Goal: Check status: Check status

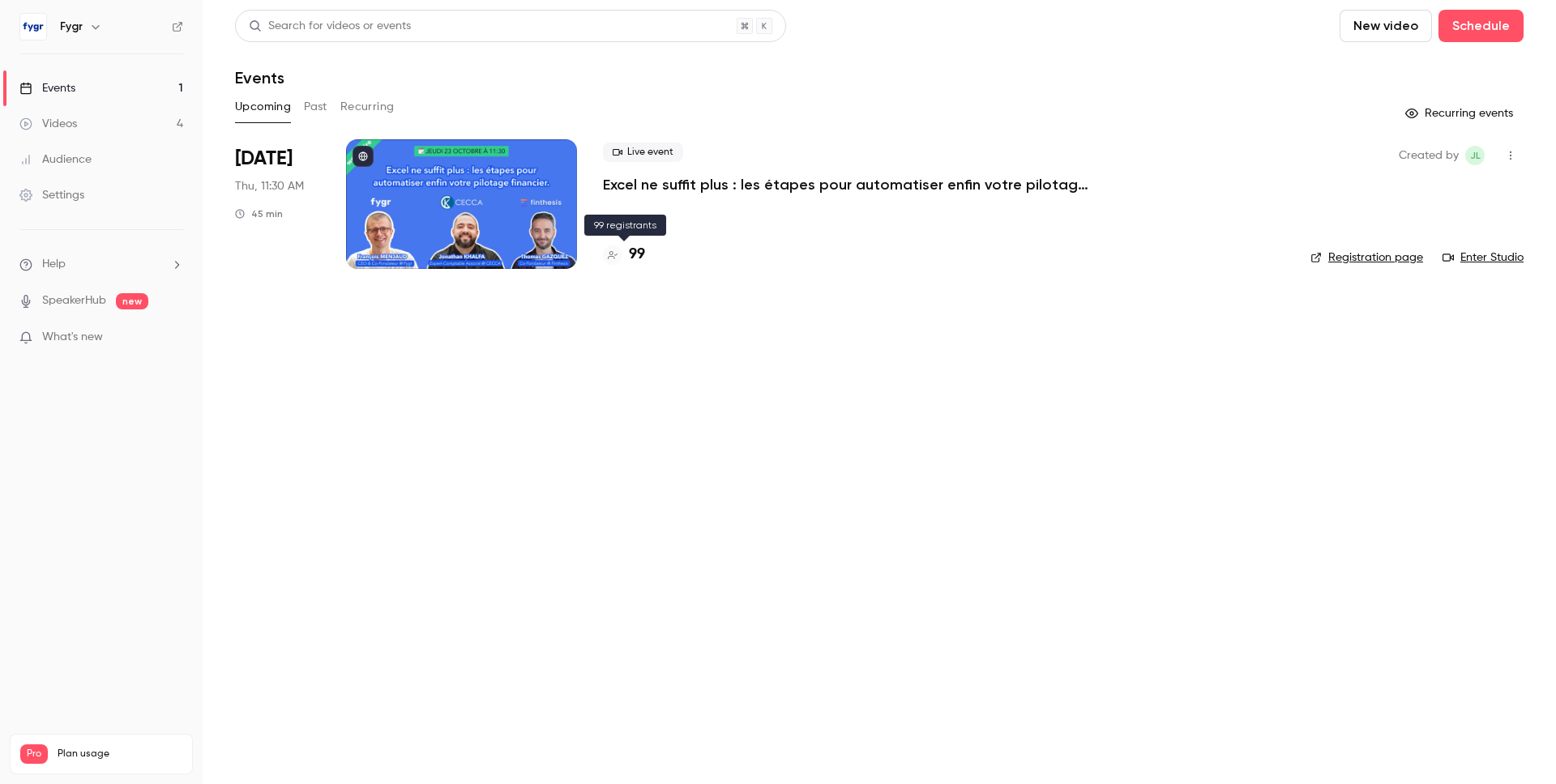
click at [637, 251] on h4 "99" at bounding box center [637, 254] width 16 height 22
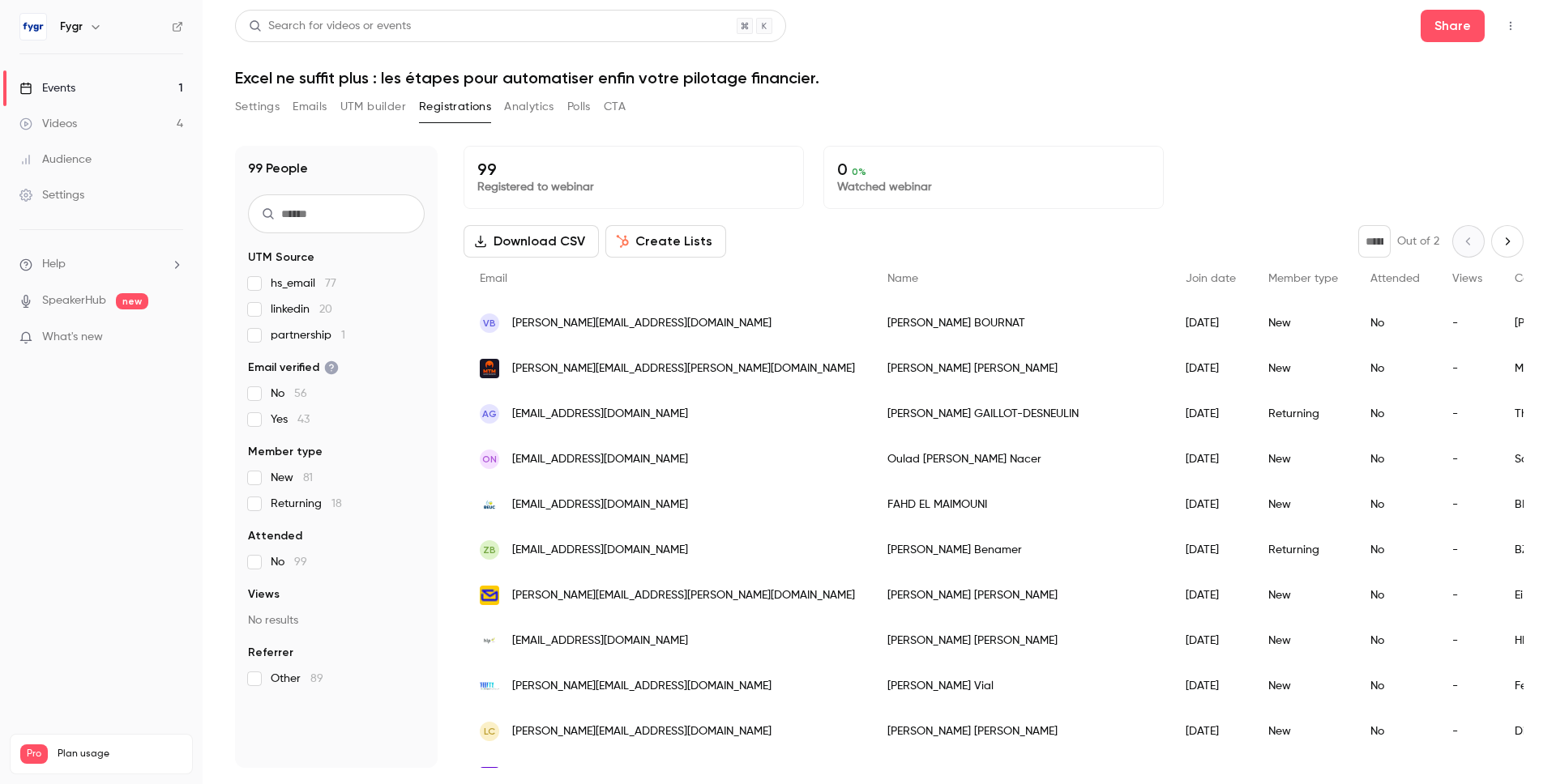
click at [587, 179] on p "Registered to webinar" at bounding box center [634, 187] width 313 height 16
click at [965, 160] on p "0 0 %" at bounding box center [994, 170] width 313 height 20
click at [68, 92] on div "Events" at bounding box center [47, 88] width 56 height 16
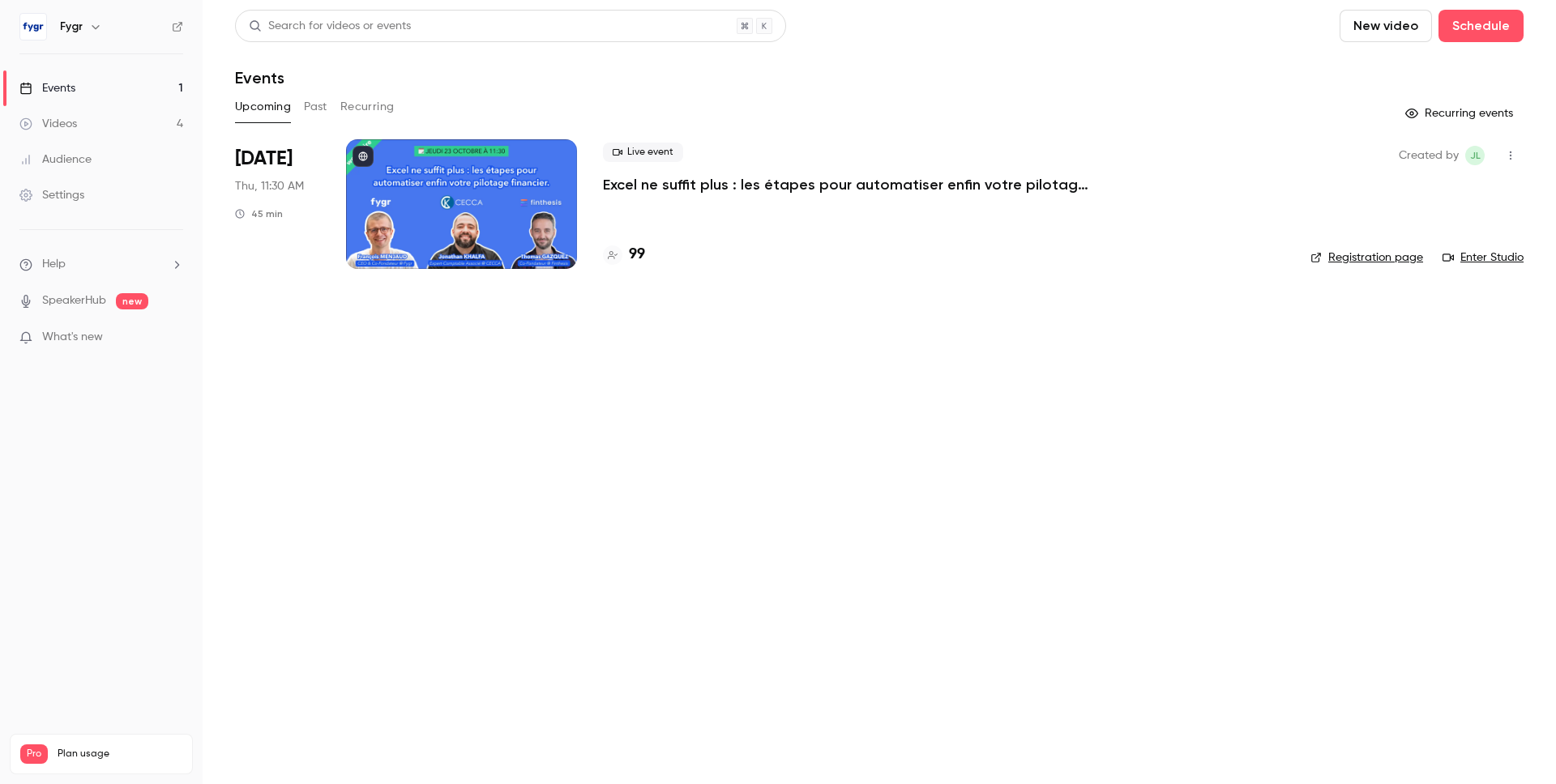
click at [307, 111] on button "Past" at bounding box center [316, 107] width 23 height 26
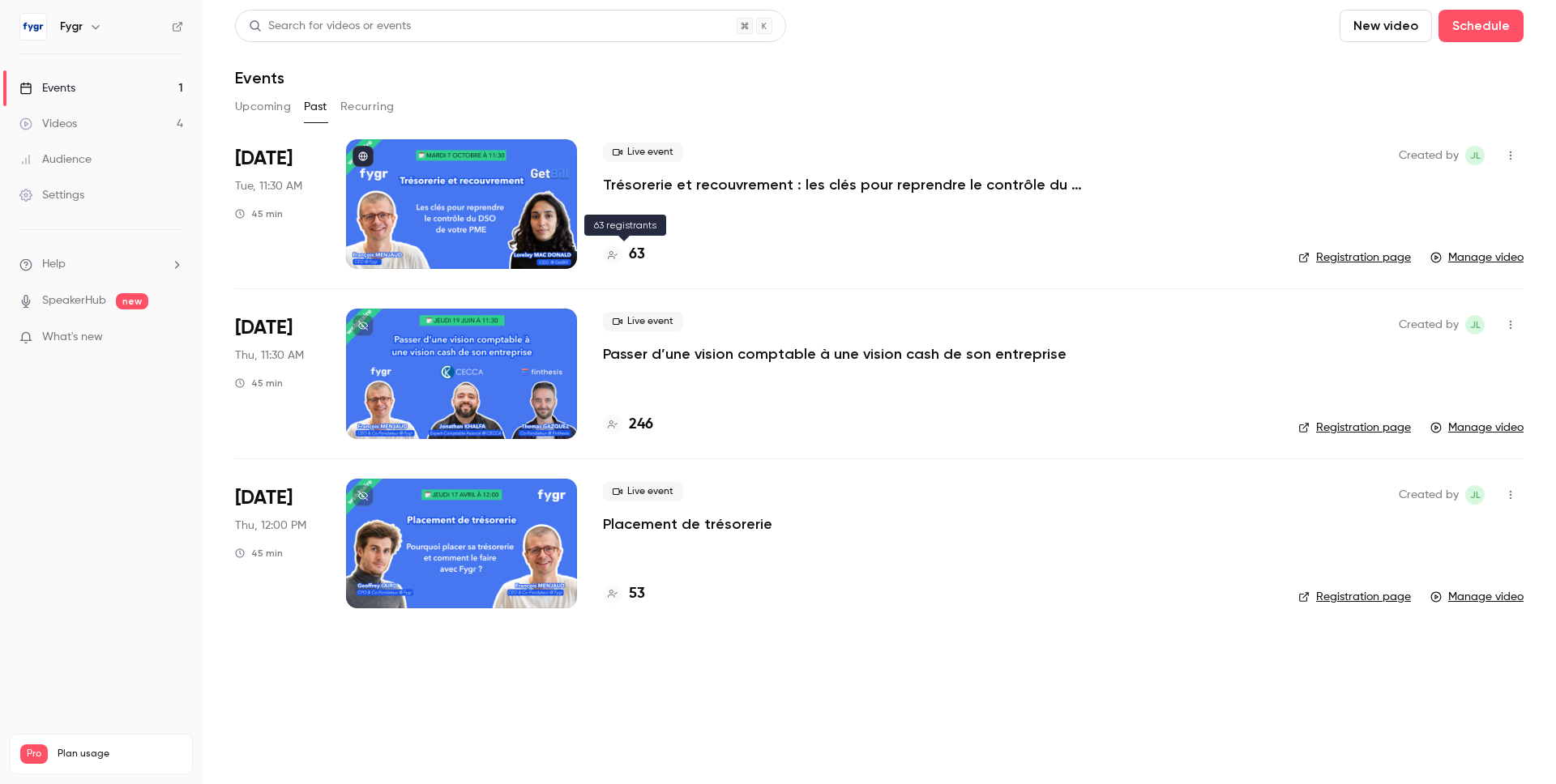
click at [639, 254] on h4 "63" at bounding box center [637, 254] width 16 height 22
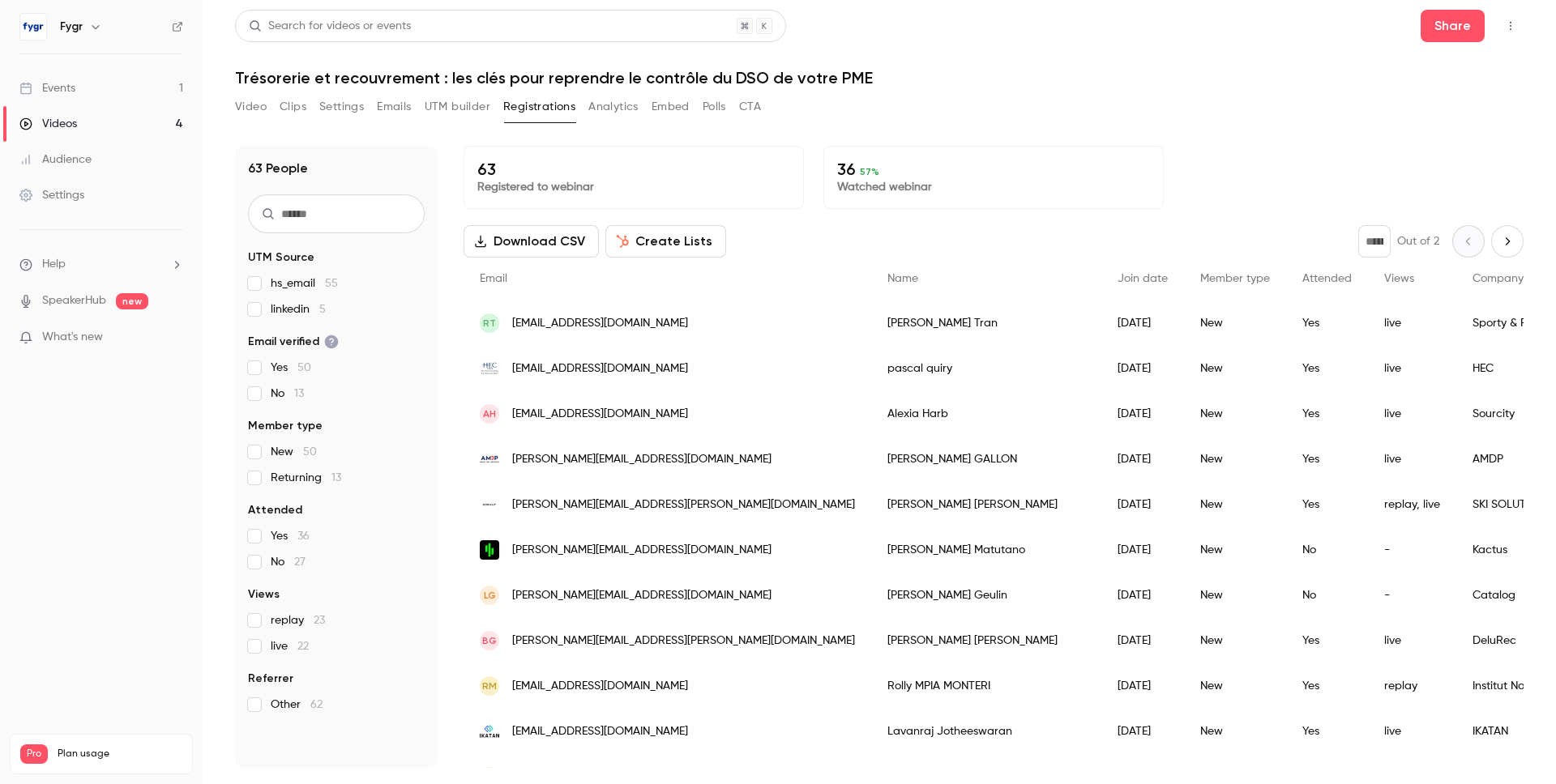
click at [872, 174] on span "57 %" at bounding box center [870, 172] width 20 height 12
click at [934, 191] on p "Watched webinar" at bounding box center [994, 187] width 313 height 16
drag, startPoint x: 931, startPoint y: 190, endPoint x: 851, endPoint y: 170, distance: 82.5
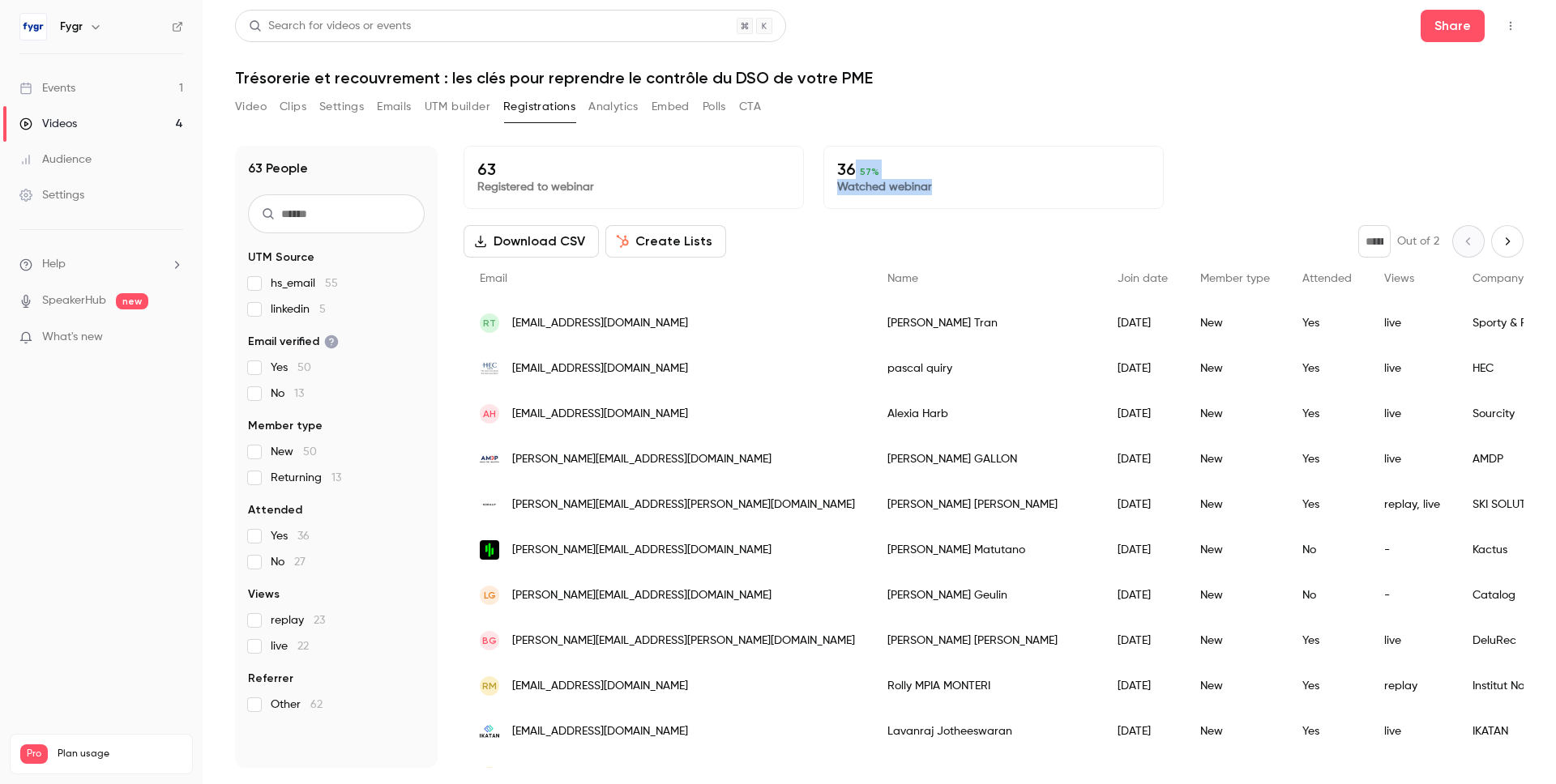
click at [851, 170] on div "36 57 % Watched webinar" at bounding box center [993, 177] width 341 height 63
click at [851, 170] on p "36 57 %" at bounding box center [994, 170] width 313 height 20
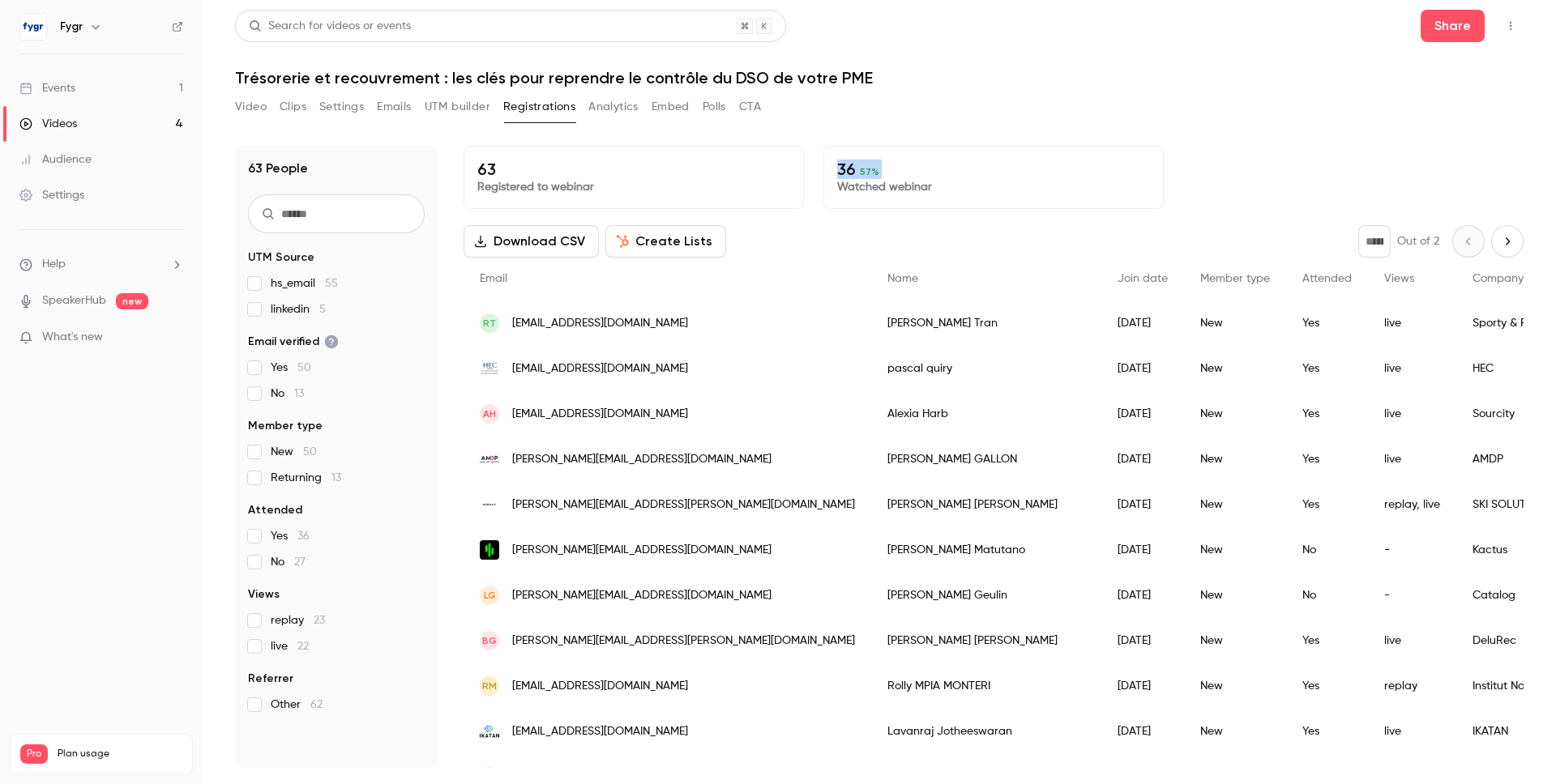
click at [901, 179] on p "Watched webinar" at bounding box center [994, 187] width 313 height 16
click at [917, 188] on p "Watched webinar" at bounding box center [994, 187] width 313 height 16
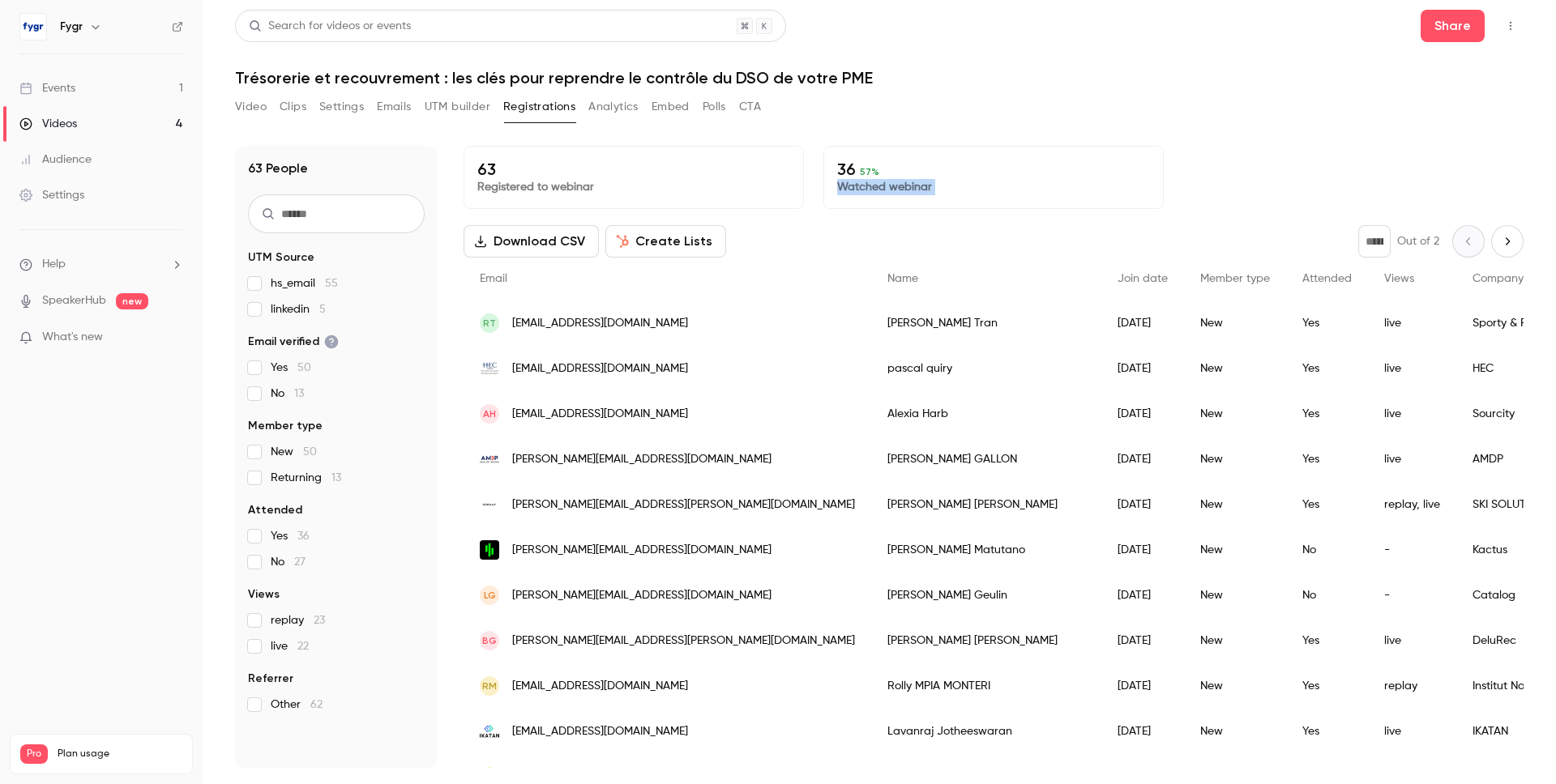
click at [933, 188] on p "Watched webinar" at bounding box center [994, 187] width 313 height 16
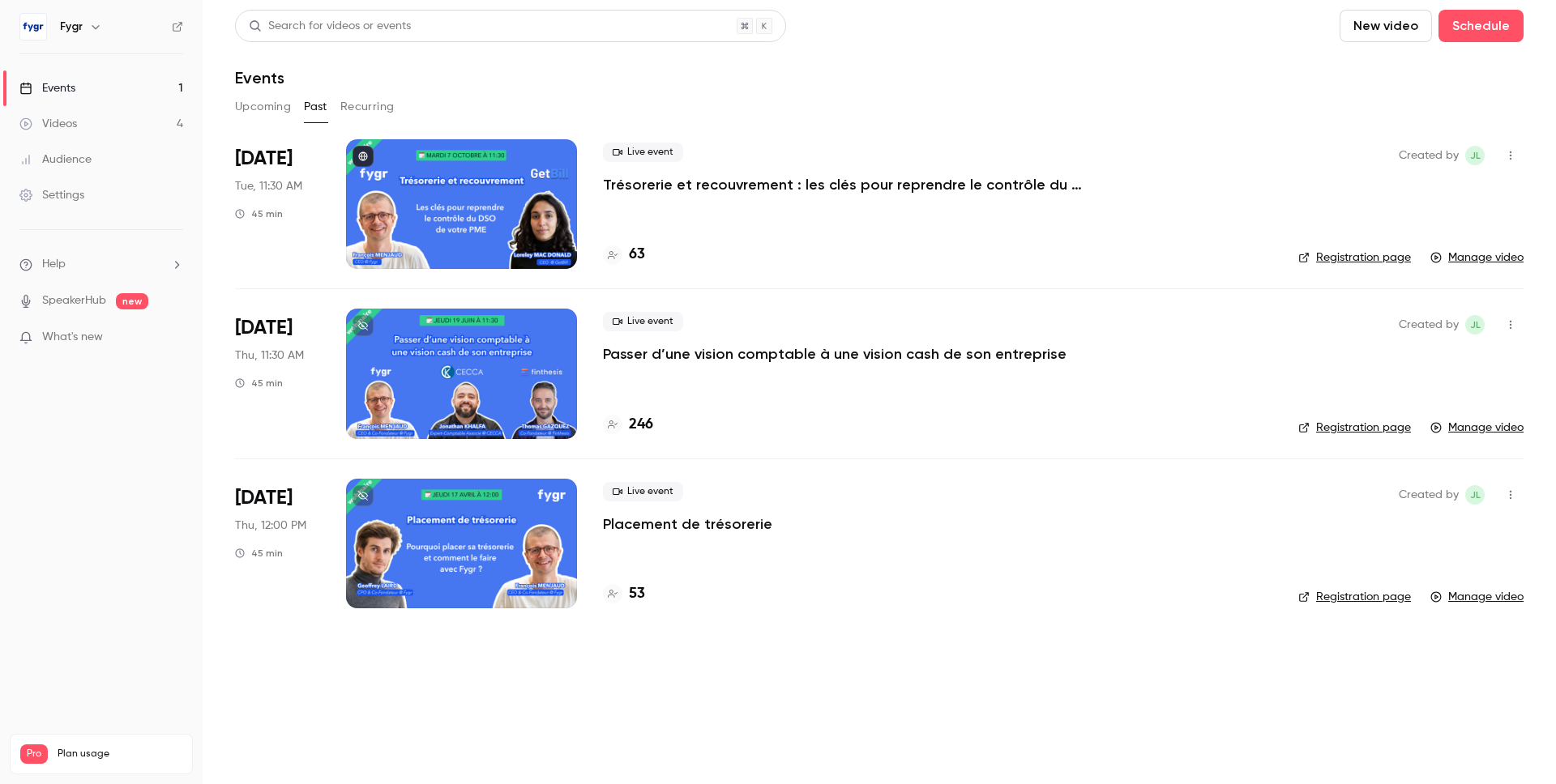
click at [649, 426] on h4 "246" at bounding box center [640, 425] width 24 height 22
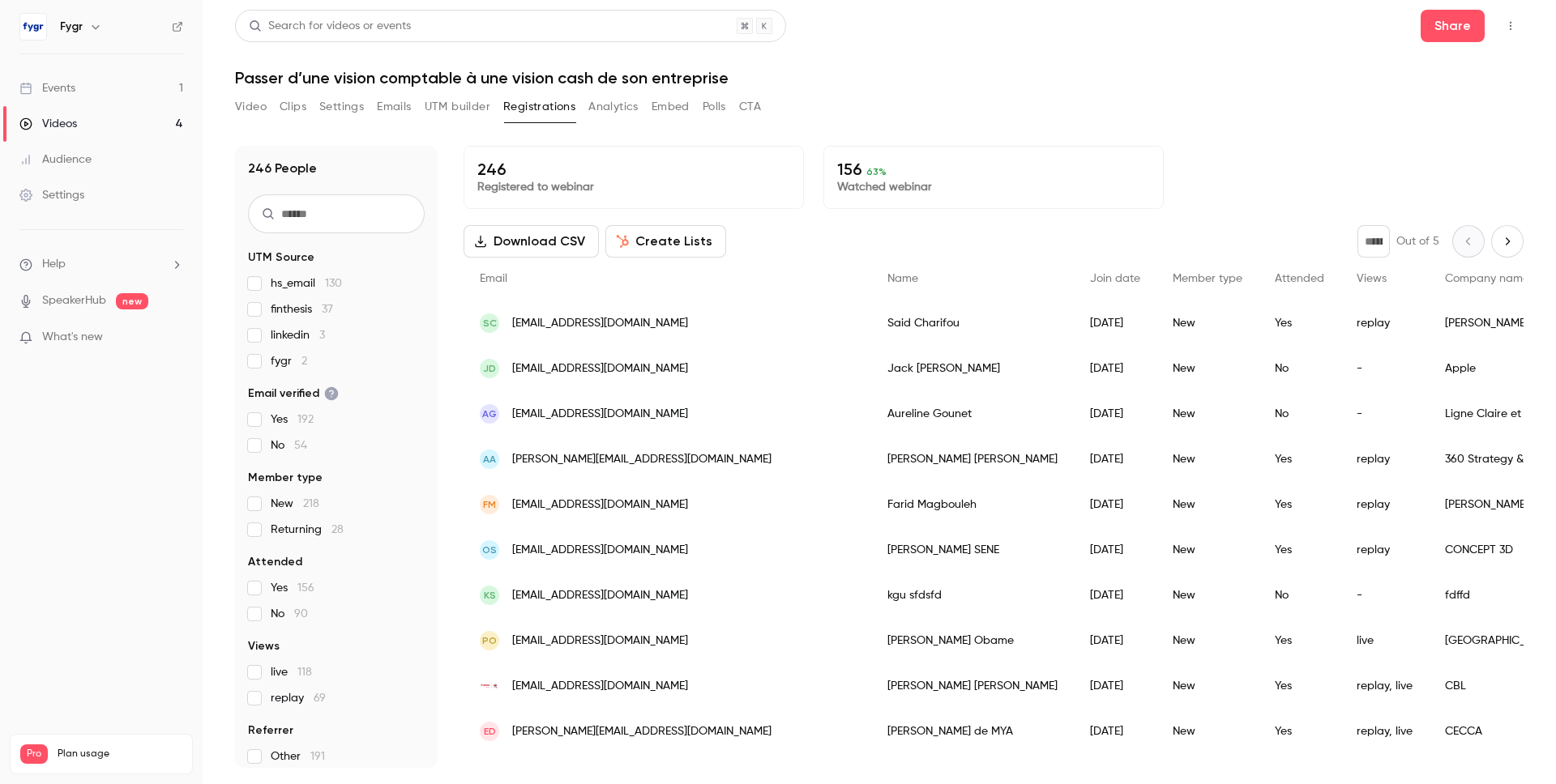
click at [924, 190] on p "Watched webinar" at bounding box center [994, 187] width 313 height 16
click at [948, 190] on p "Watched webinar" at bounding box center [994, 187] width 313 height 16
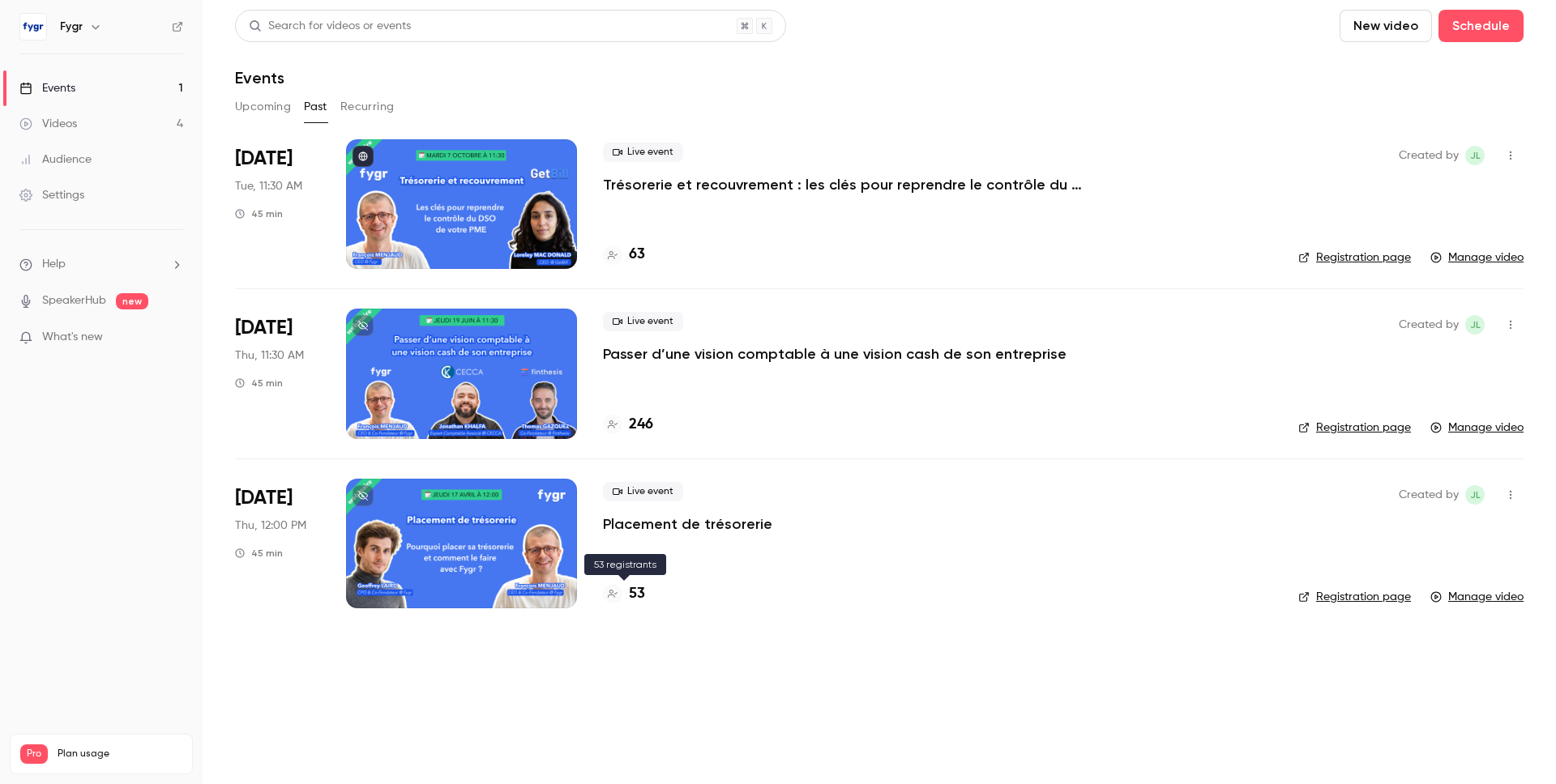
click at [632, 593] on h4 "53" at bounding box center [637, 594] width 16 height 22
click at [130, 119] on link "Videos 4" at bounding box center [101, 124] width 203 height 36
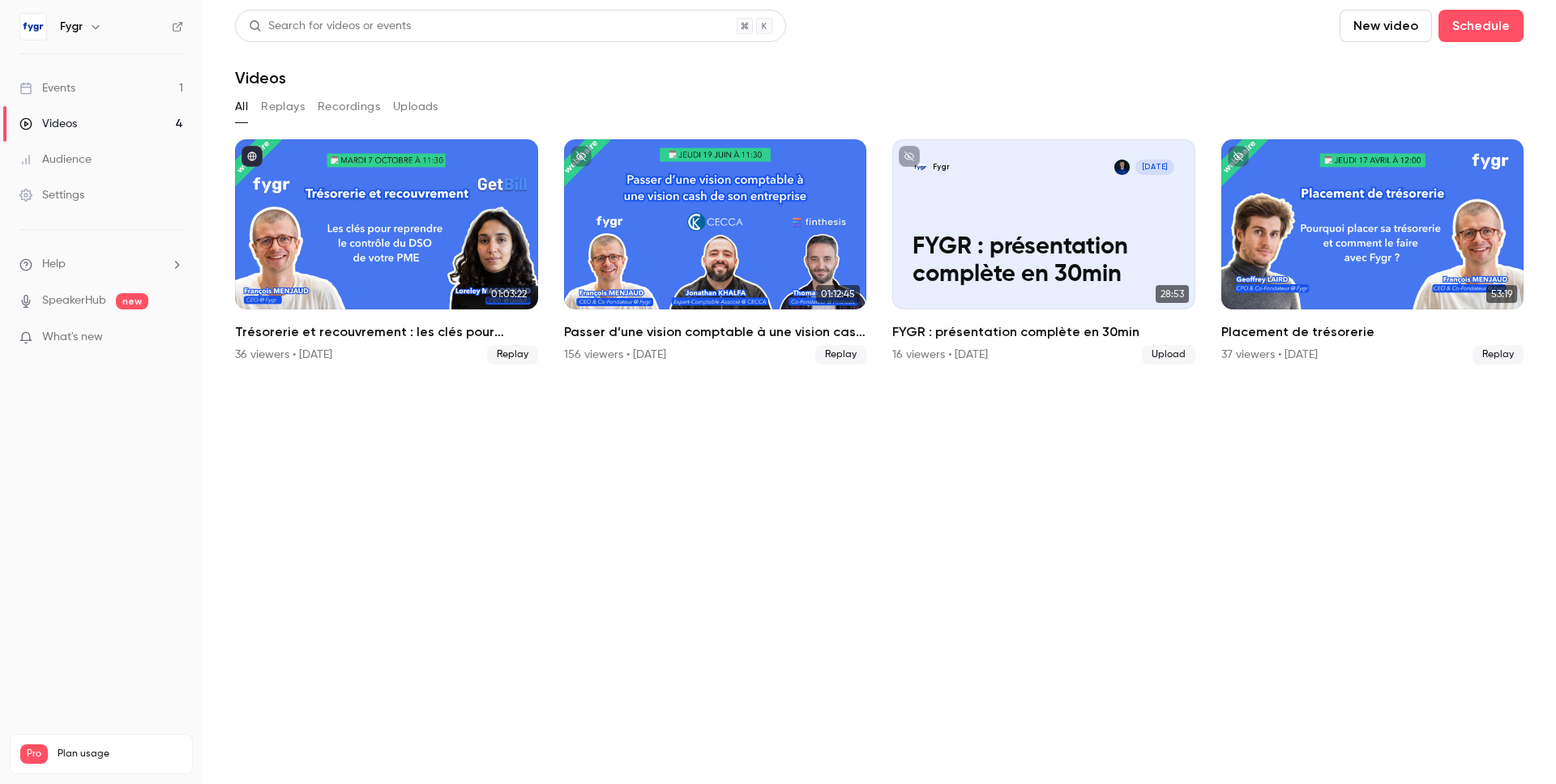
click at [774, 454] on section "Search for videos or events New video Schedule Videos All Replays Recordings Up…" at bounding box center [878, 392] width 1288 height 764
click at [74, 86] on div "Events" at bounding box center [47, 88] width 56 height 16
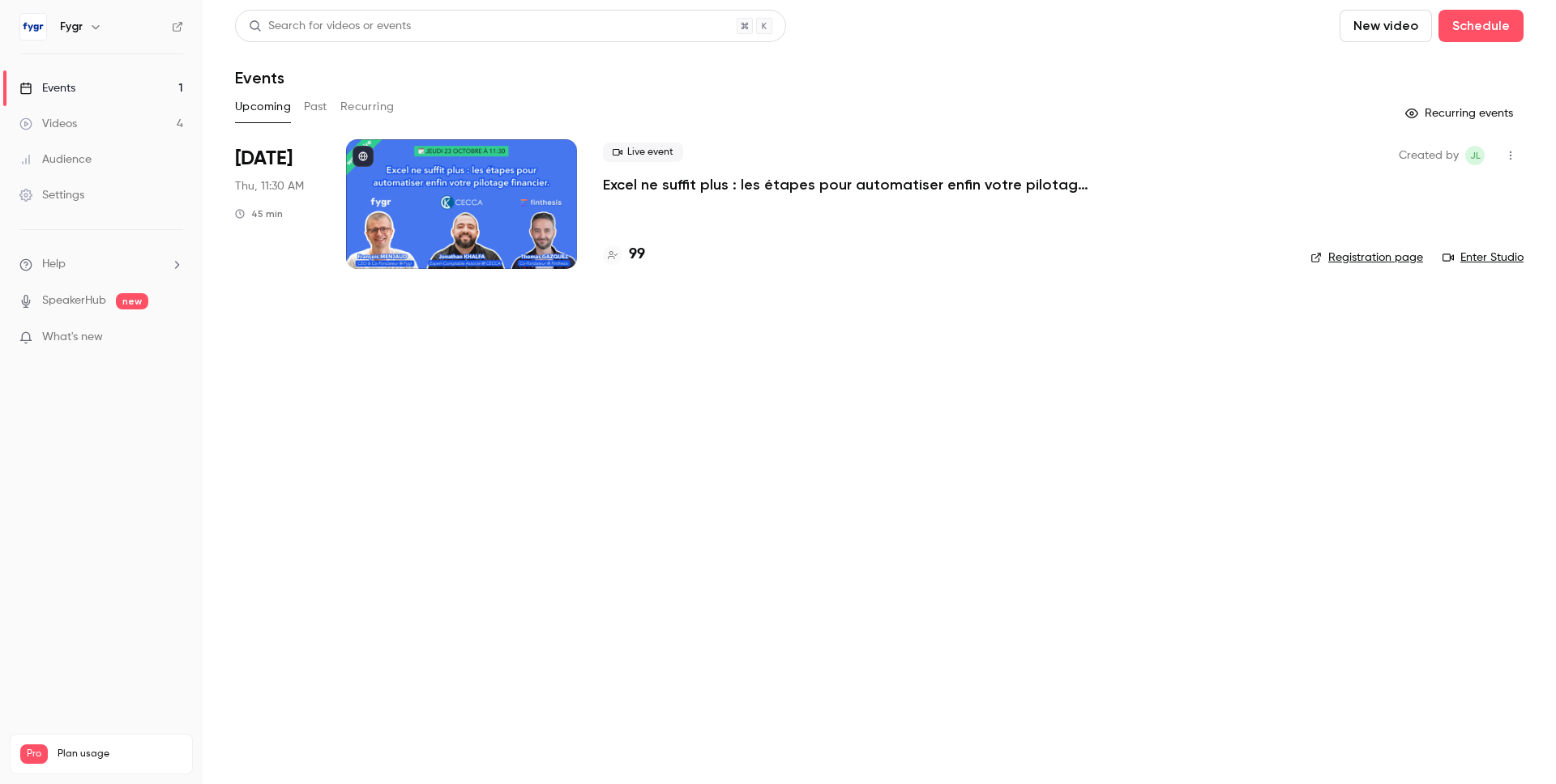
click at [449, 242] on div at bounding box center [461, 204] width 231 height 130
